Goal: Check status

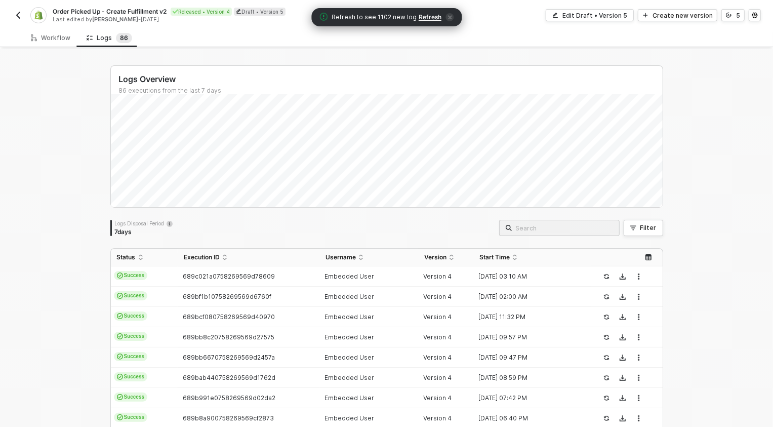
click at [22, 17] on img "button" at bounding box center [18, 15] width 8 height 8
